Goal: Task Accomplishment & Management: Use online tool/utility

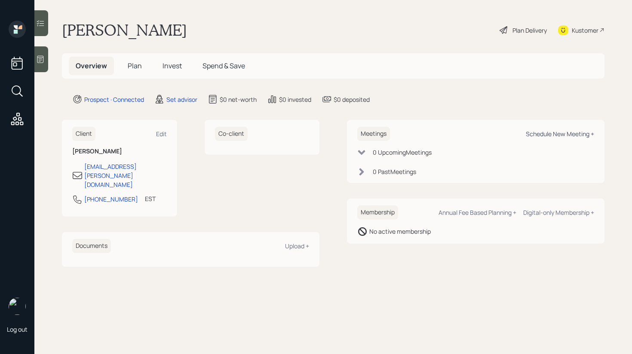
click at [555, 135] on div "Schedule New Meeting +" at bounding box center [560, 134] width 68 height 8
select select "round-[PERSON_NAME]"
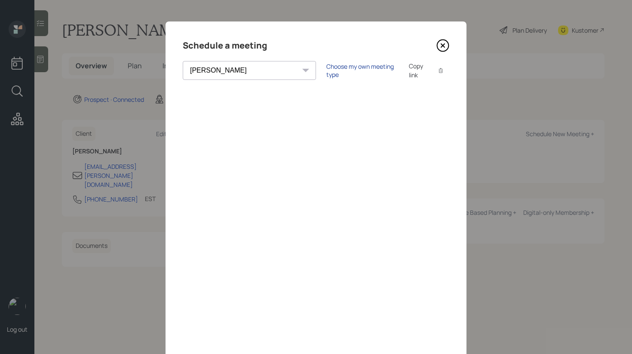
click at [326, 73] on div "Choose my own meeting type" at bounding box center [362, 70] width 72 height 16
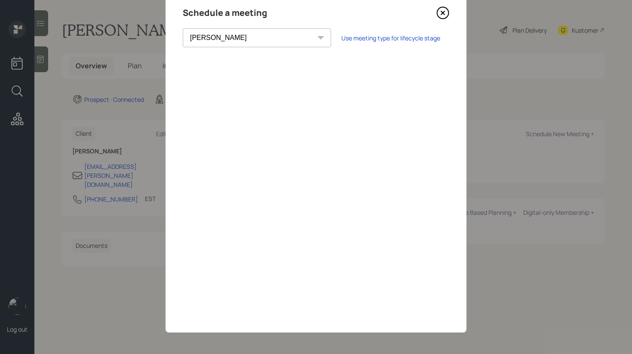
click at [440, 17] on icon at bounding box center [443, 13] width 12 height 12
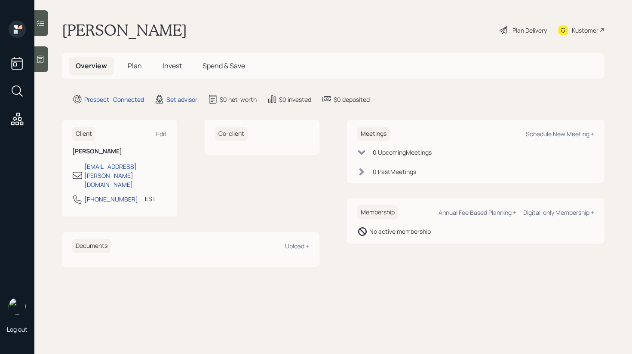
click at [45, 69] on div at bounding box center [41, 59] width 14 height 26
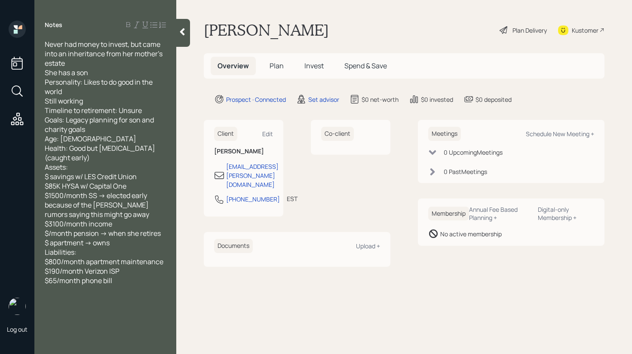
click at [184, 35] on icon at bounding box center [182, 32] width 9 height 9
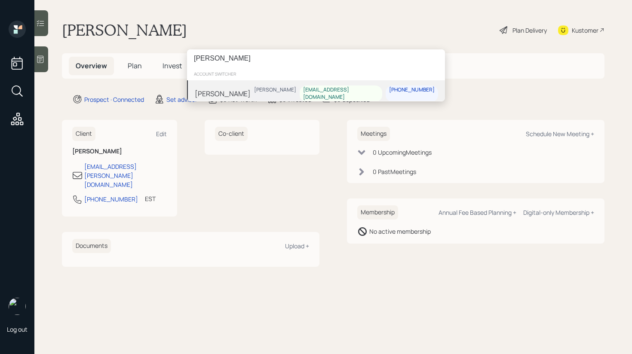
type input "[PERSON_NAME]"
click at [248, 95] on div "[PERSON_NAME] [PERSON_NAME] [EMAIL_ADDRESS][DOMAIN_NAME] [PHONE_NUMBER]" at bounding box center [316, 93] width 258 height 27
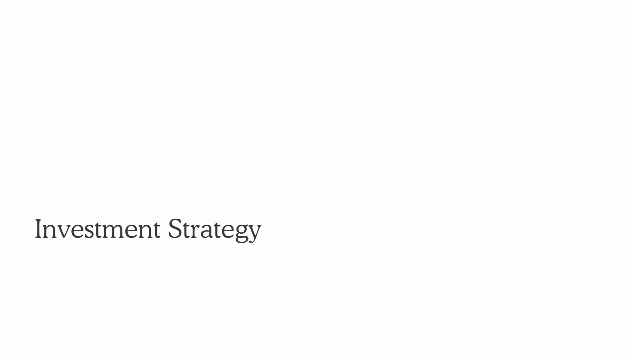
scroll to position [2735, 0]
